Goal: Task Accomplishment & Management: Manage account settings

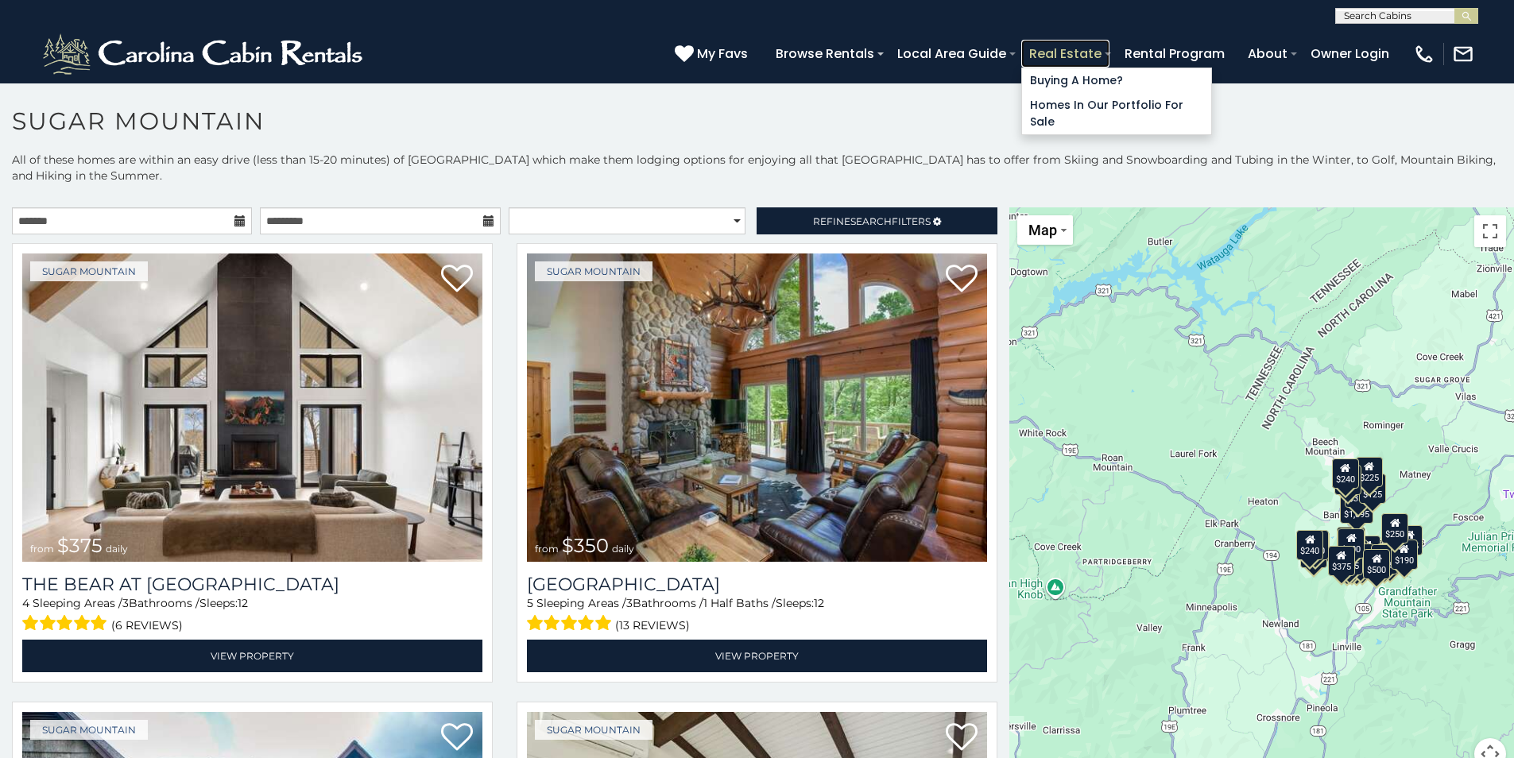
click at [1065, 48] on link "Real Estate" at bounding box center [1065, 54] width 88 height 28
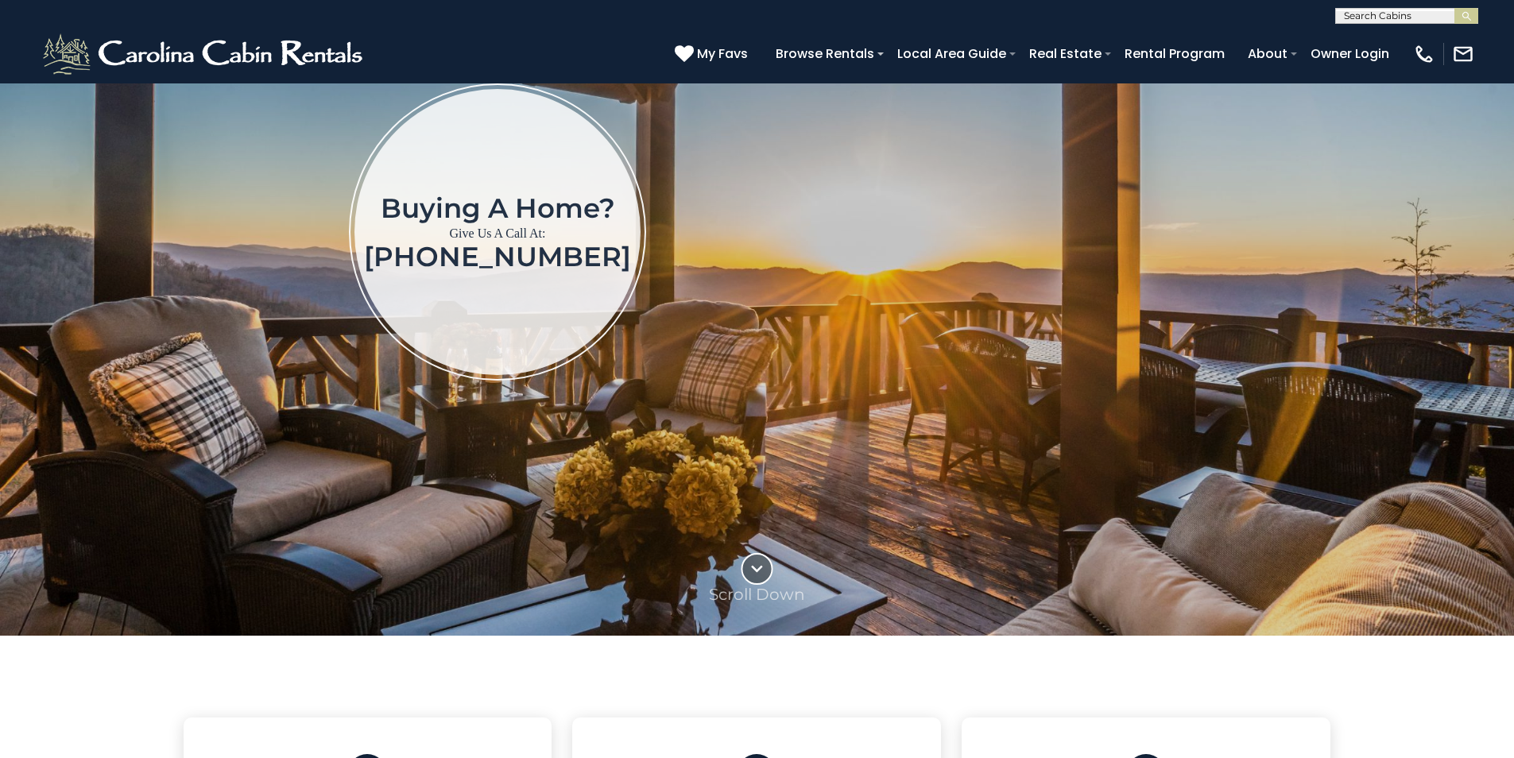
scroll to position [397, 0]
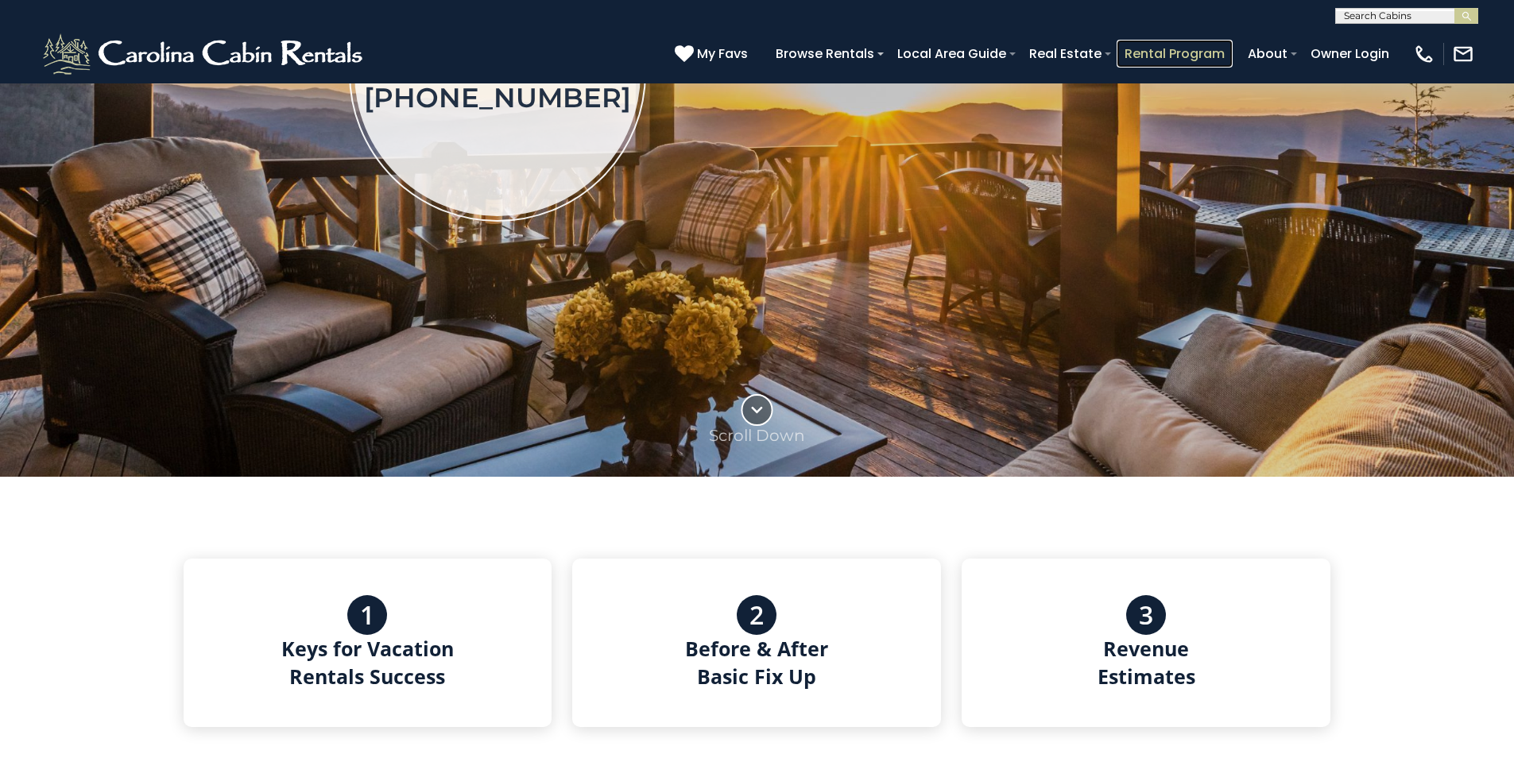
click at [1184, 62] on link "Rental Program" at bounding box center [1174, 54] width 116 height 28
